Goal: Navigation & Orientation: Understand site structure

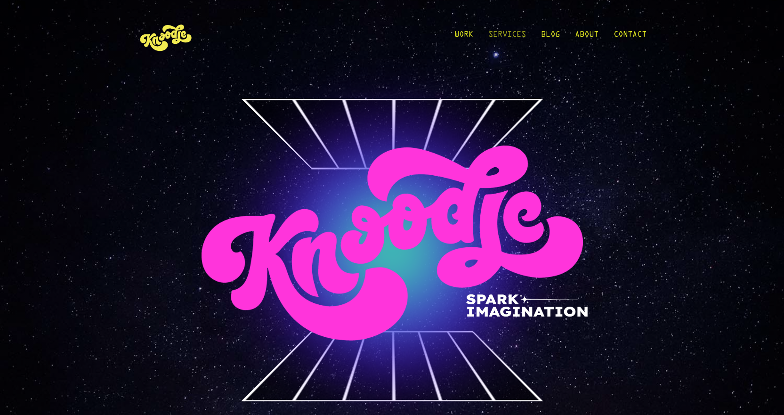
click at [501, 36] on link "Services" at bounding box center [507, 37] width 38 height 44
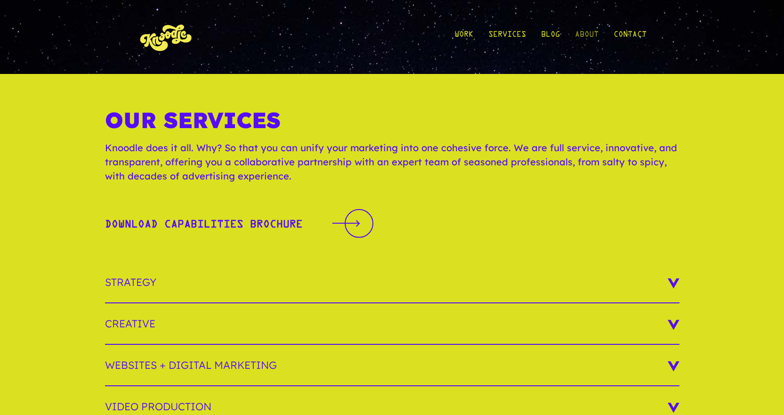
click at [583, 36] on link "About" at bounding box center [587, 37] width 24 height 44
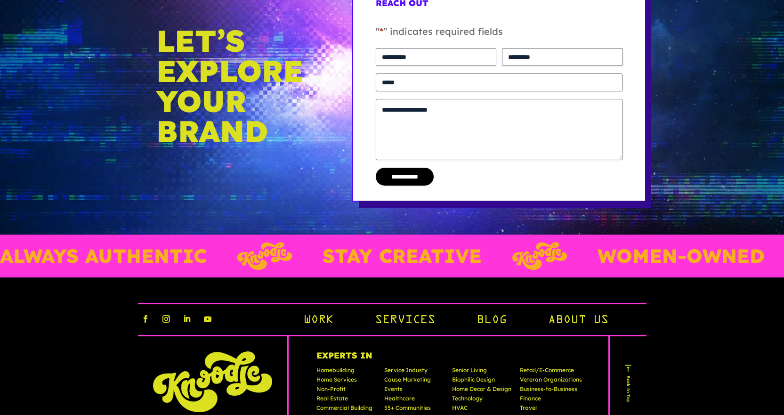
scroll to position [2213, 0]
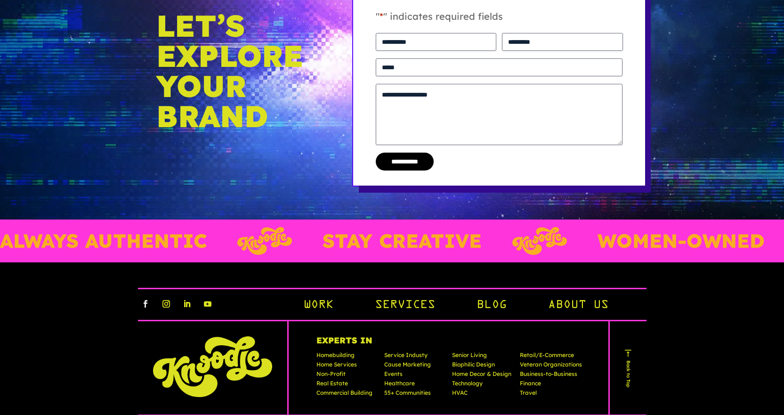
click at [144, 311] on link "Follow" at bounding box center [145, 303] width 15 height 15
